Goal: Information Seeking & Learning: Learn about a topic

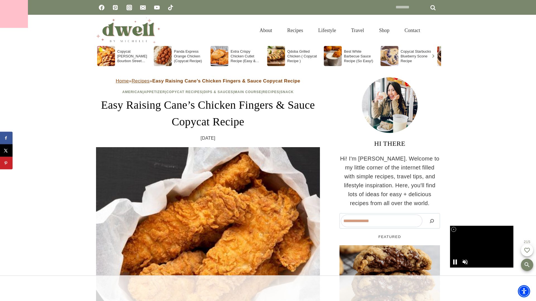
click at [14, 14] on div at bounding box center [14, 14] width 28 height 28
